Goal: Check status: Check status

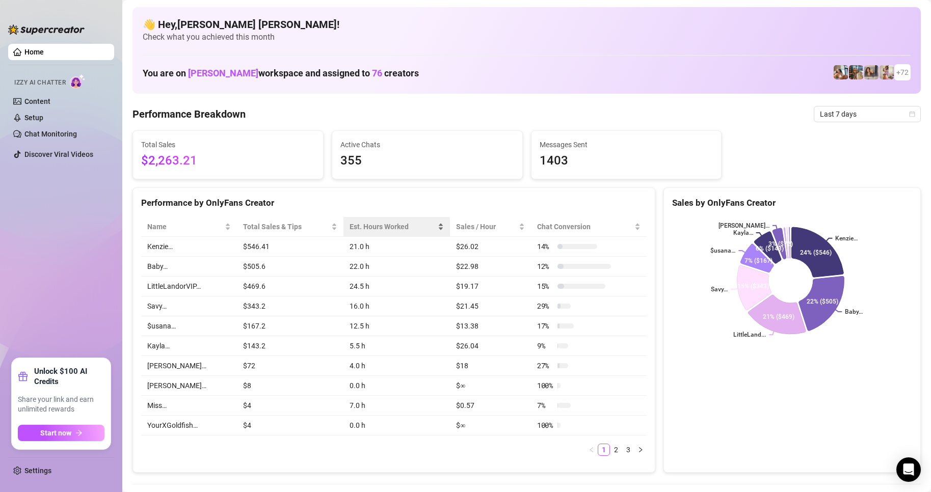
click at [387, 221] on div "Est. Hours Worked" at bounding box center [397, 226] width 95 height 11
click at [903, 117] on span "Last 7 days" at bounding box center [867, 113] width 95 height 15
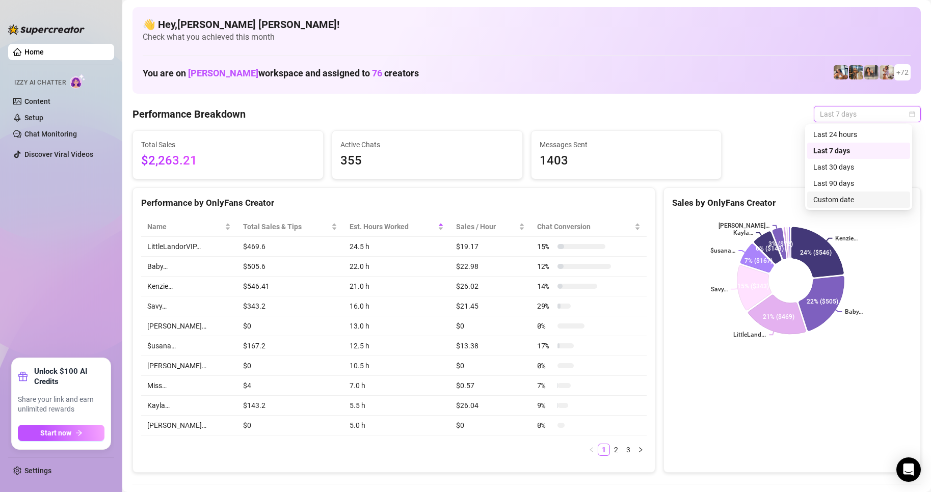
click at [828, 197] on div "Custom date" at bounding box center [858, 199] width 91 height 11
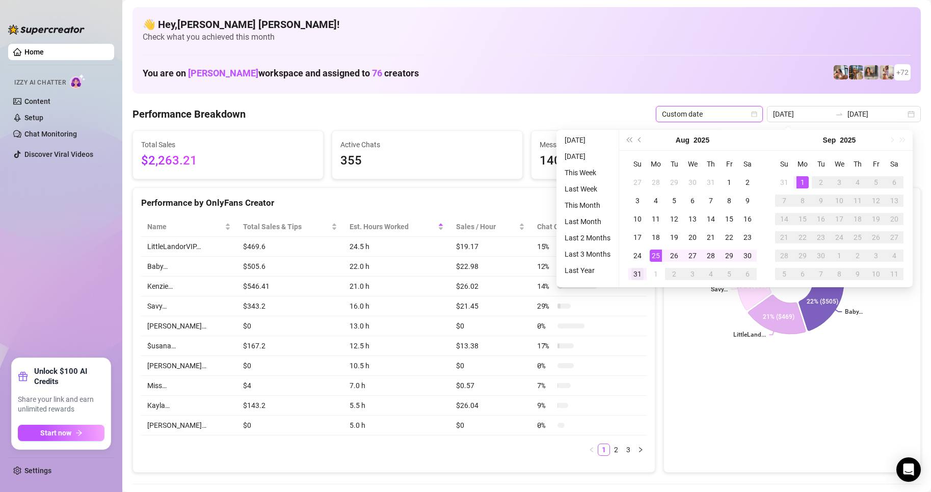
type input "[DATE]"
click at [642, 277] on div "31" at bounding box center [637, 274] width 12 height 12
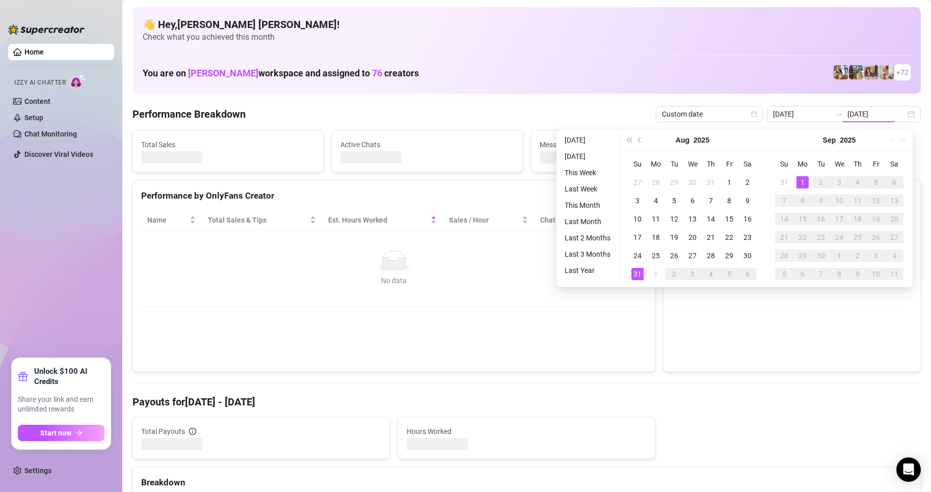
type input "[DATE]"
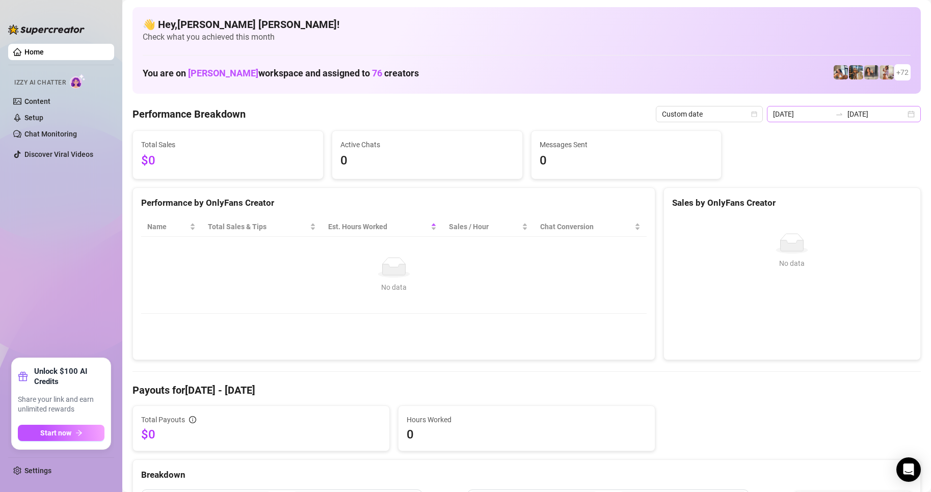
click at [907, 118] on div "[DATE] [DATE]" at bounding box center [844, 114] width 154 height 16
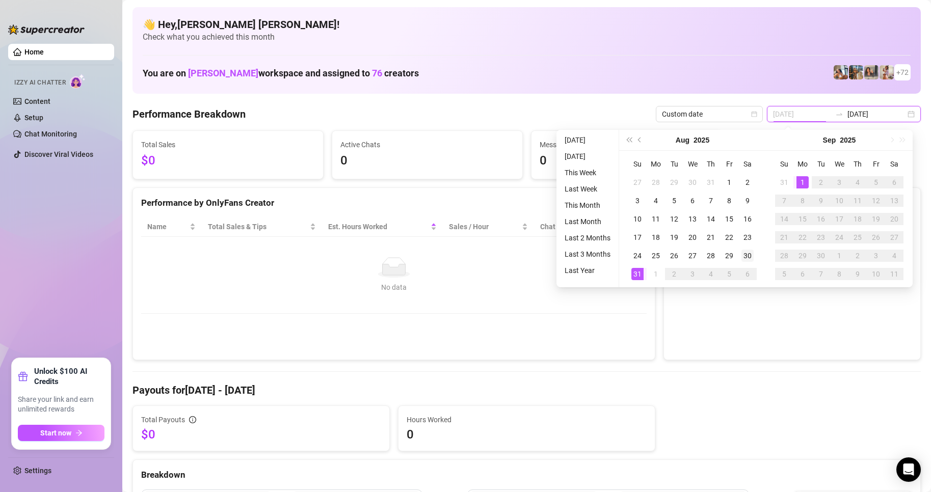
type input "[DATE]"
click at [741, 255] on div "30" at bounding box center [747, 256] width 12 height 12
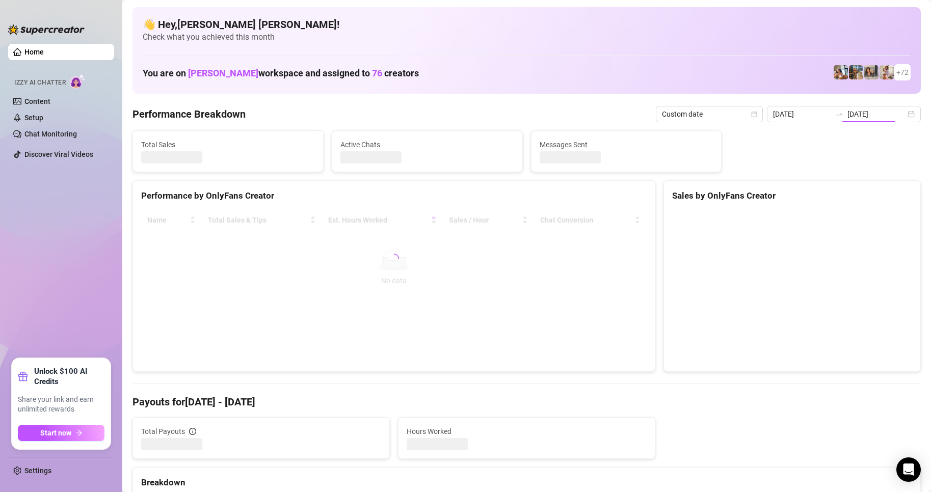
type input "[DATE]"
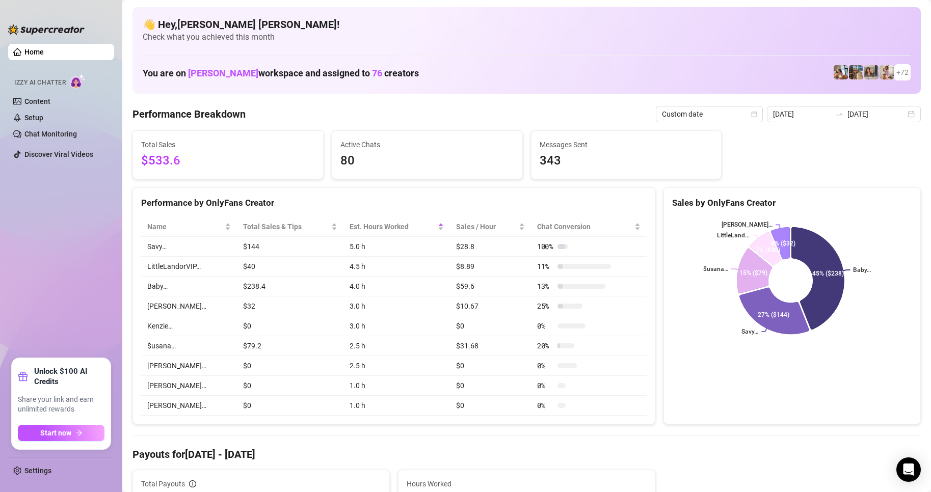
click at [325, 285] on td "$238.4" at bounding box center [290, 287] width 106 height 20
click at [902, 113] on div "[DATE] [DATE]" at bounding box center [844, 114] width 154 height 16
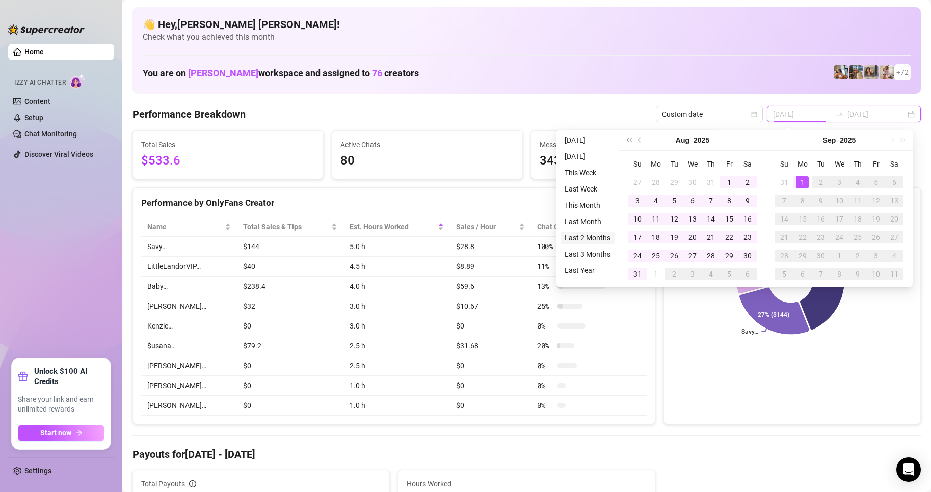
type input "[DATE]"
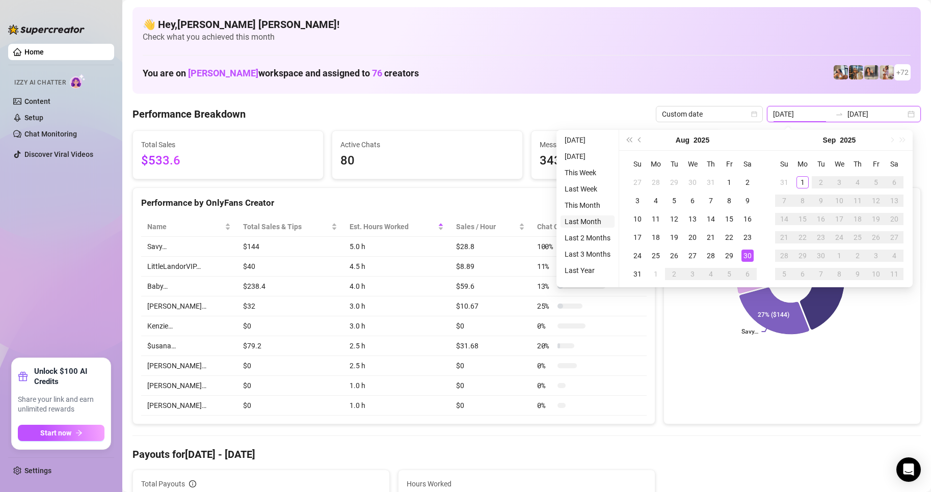
type input "[DATE]"
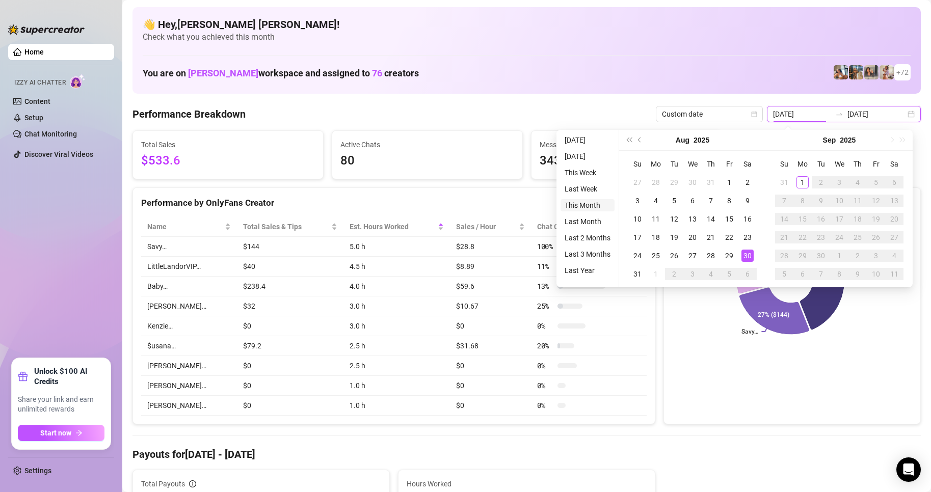
type input "[DATE]"
click at [587, 205] on li "This Month" at bounding box center [587, 205] width 54 height 12
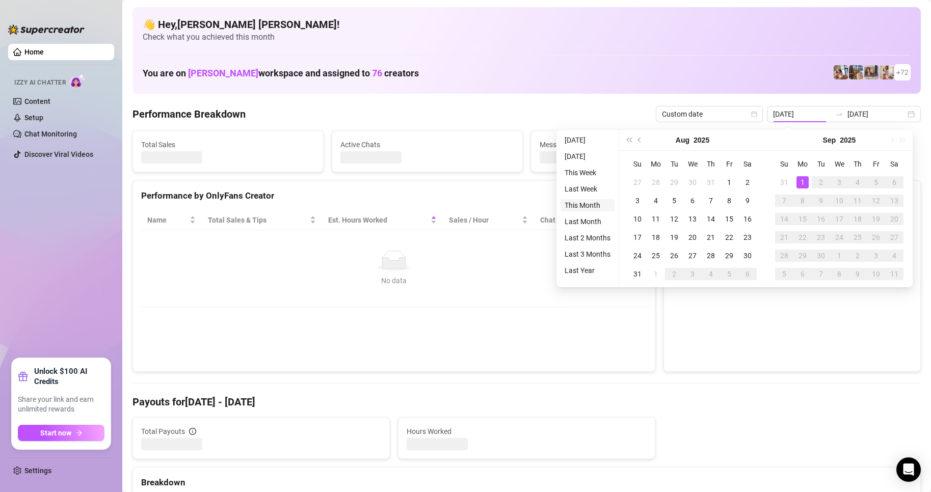
type input "[DATE]"
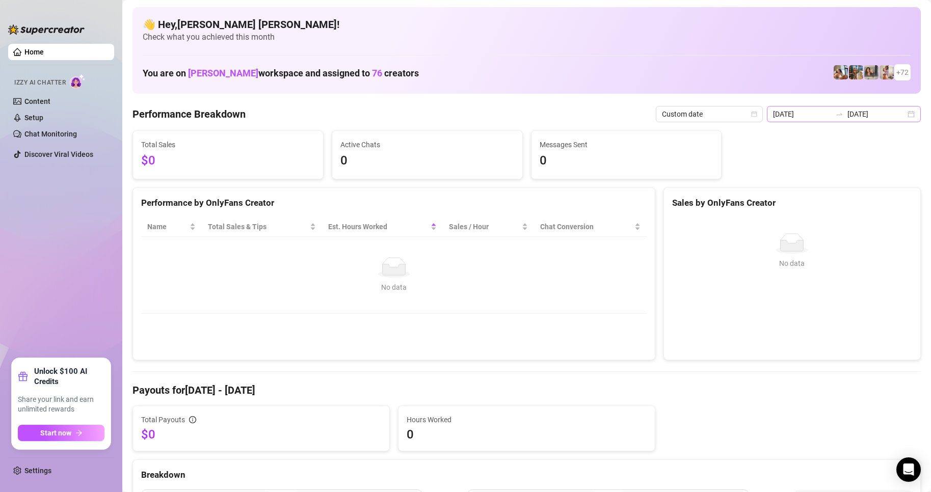
click at [901, 116] on div "[DATE] [DATE]" at bounding box center [844, 114] width 154 height 16
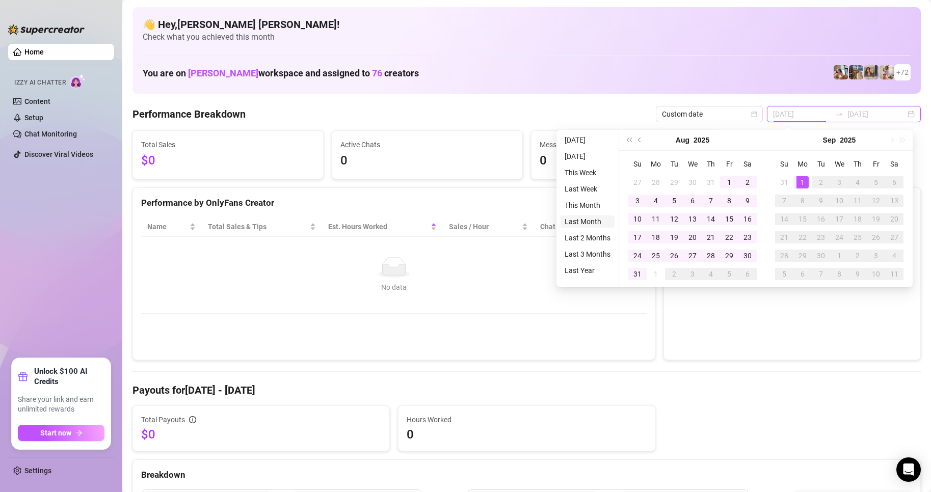
type input "[DATE]"
click at [590, 221] on li "Last Month" at bounding box center [587, 222] width 54 height 12
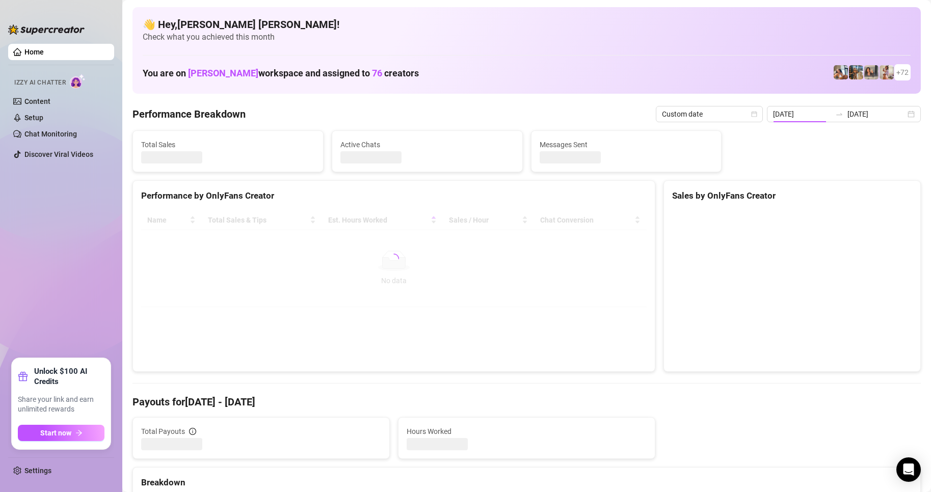
type input "[DATE]"
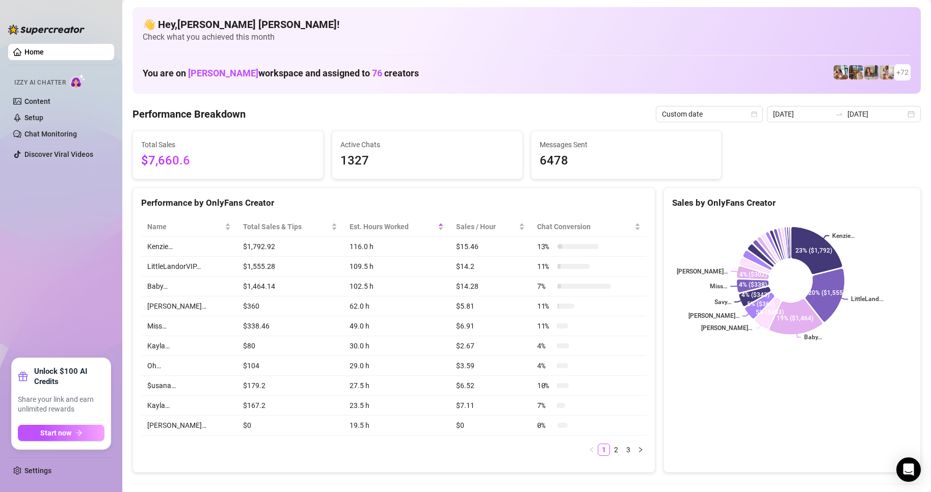
click at [642, 154] on span "6478" at bounding box center [627, 160] width 174 height 19
click at [902, 115] on div "[DATE] [DATE]" at bounding box center [844, 114] width 154 height 16
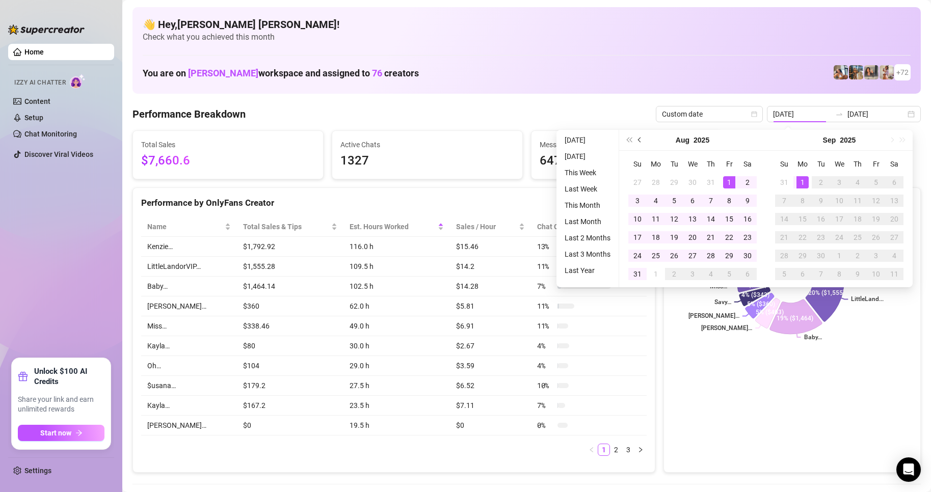
click at [638, 144] on button "Previous month (PageUp)" at bounding box center [639, 140] width 11 height 20
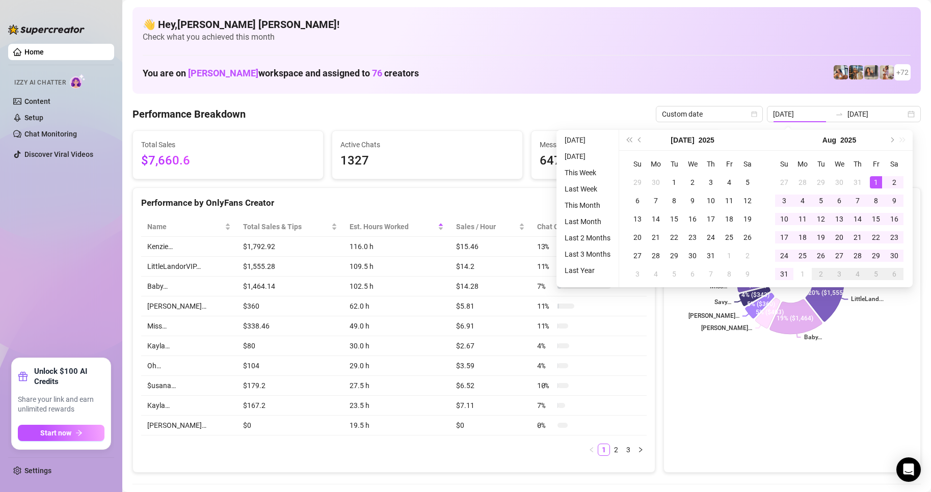
type input "[DATE]"
click at [872, 181] on div "1" at bounding box center [876, 182] width 12 height 12
type input "[DATE]"
click at [784, 279] on div "31" at bounding box center [784, 274] width 12 height 12
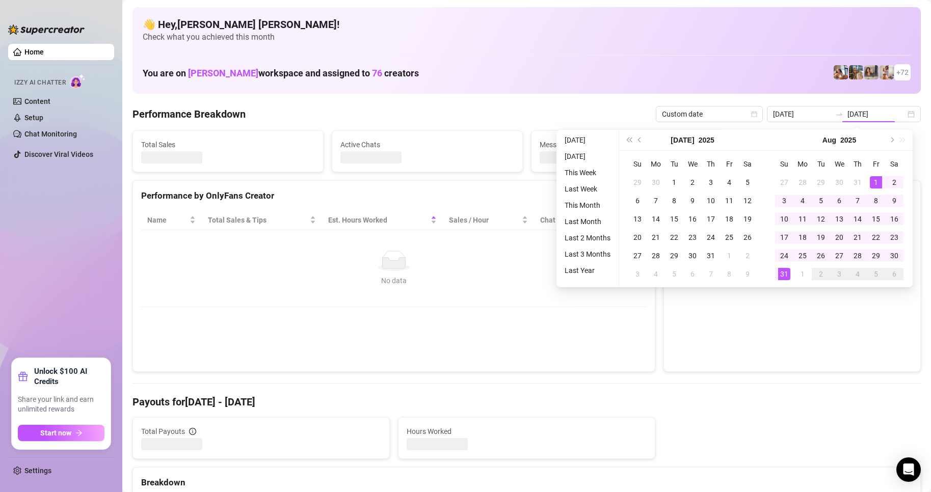
type input "[DATE]"
